Goal: Information Seeking & Learning: Learn about a topic

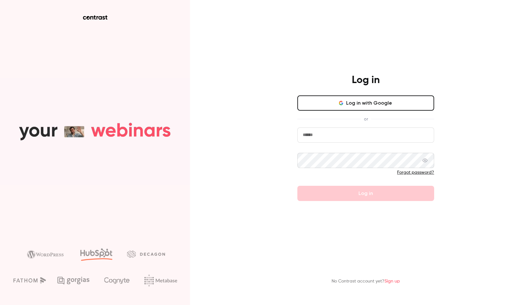
click at [362, 100] on button "Log in with Google" at bounding box center [365, 102] width 137 height 15
click at [339, 107] on button "Log in with Google" at bounding box center [365, 102] width 137 height 15
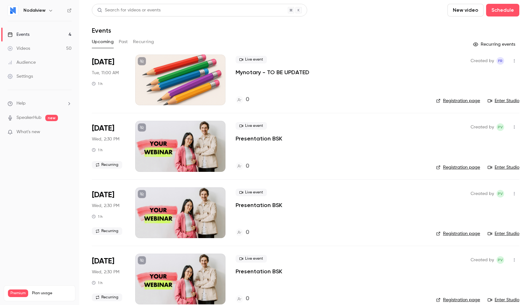
click at [30, 50] on div "Videos" at bounding box center [19, 48] width 22 height 6
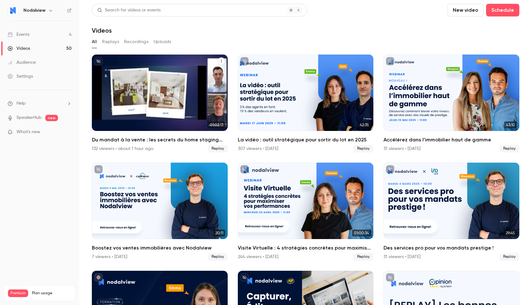
click at [154, 105] on div "Du mandat à la vente : les secrets du home staging virtuel pour déclencher le c…" at bounding box center [160, 92] width 136 height 76
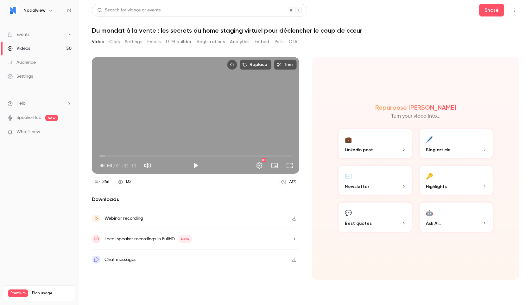
click at [142, 259] on div "Chat messages" at bounding box center [195, 259] width 207 height 20
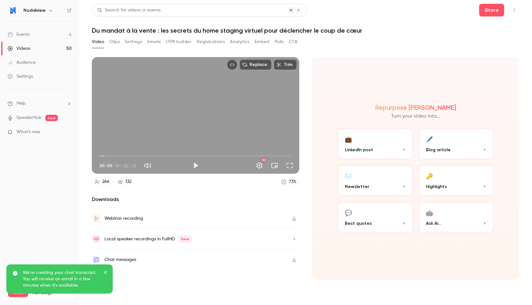
click at [212, 42] on button "Registrations" at bounding box center [211, 42] width 28 height 10
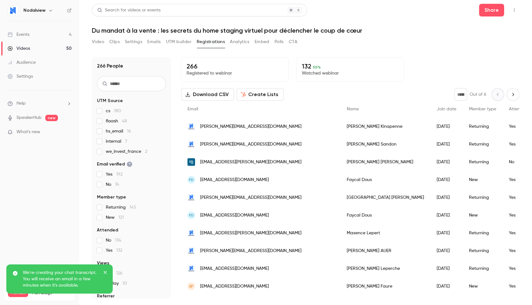
click at [243, 43] on button "Analytics" at bounding box center [240, 42] width 20 height 10
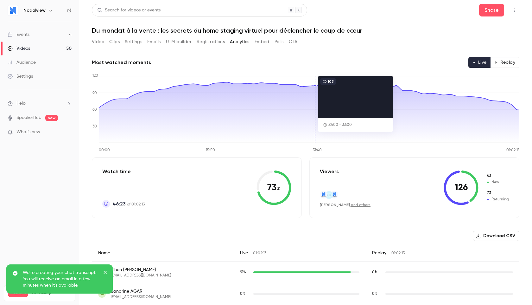
scroll to position [12, 0]
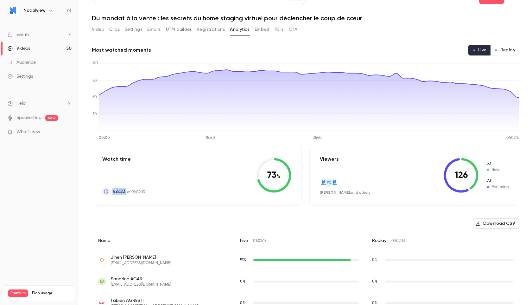
drag, startPoint x: 112, startPoint y: 192, endPoint x: 157, endPoint y: 192, distance: 44.9
click at [158, 192] on div "Watch time 46:23 of 01:02:13 73 %" at bounding box center [197, 175] width 210 height 61
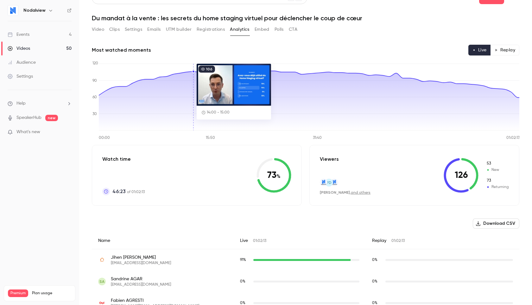
drag, startPoint x: 195, startPoint y: 105, endPoint x: 204, endPoint y: 105, distance: 8.9
click at [204, 105] on icon at bounding box center [309, 100] width 420 height 60
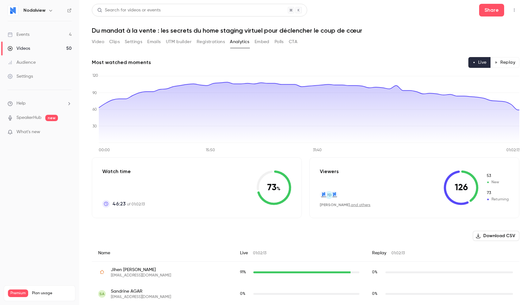
scroll to position [117, 0]
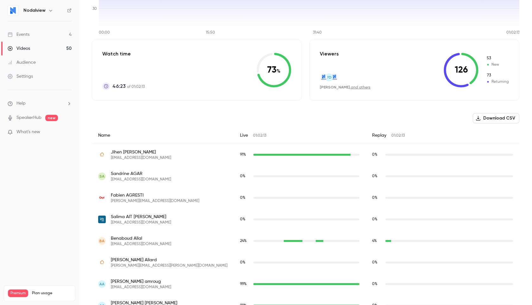
click at [253, 136] on span "01:02:13" at bounding box center [259, 136] width 13 height 4
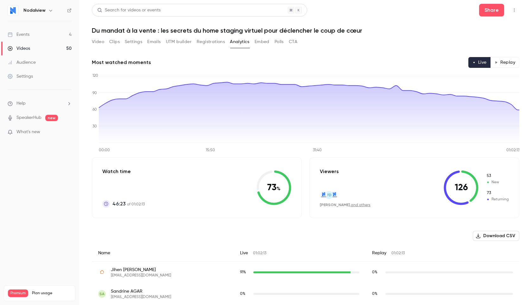
click at [57, 138] on ul "Help SpeakerHub new What's new" at bounding box center [39, 118] width 79 height 57
click at [52, 134] on p "What's new" at bounding box center [35, 132] width 54 height 7
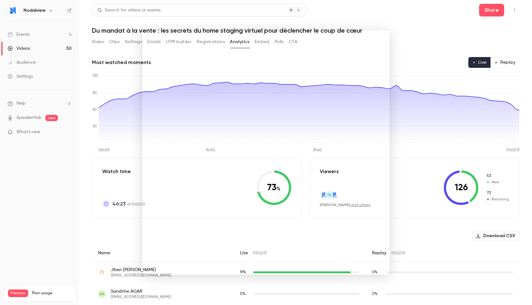
click at [91, 86] on div at bounding box center [266, 152] width 532 height 305
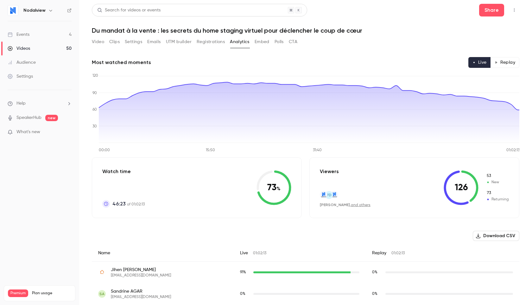
click at [115, 35] on div "Search for videos or events Share Du mandat à la vente : les secrets du home st…" at bounding box center [305, 152] width 427 height 297
click at [160, 42] on button "Emails" at bounding box center [153, 42] width 13 height 10
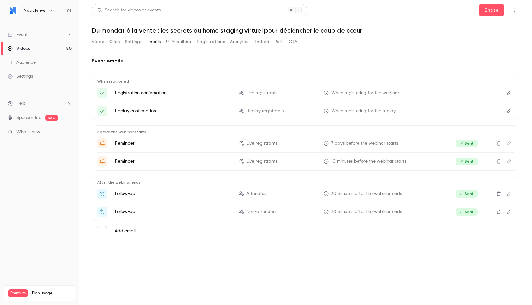
click at [216, 44] on button "Registrations" at bounding box center [211, 42] width 28 height 10
